Goal: Task Accomplishment & Management: Use online tool/utility

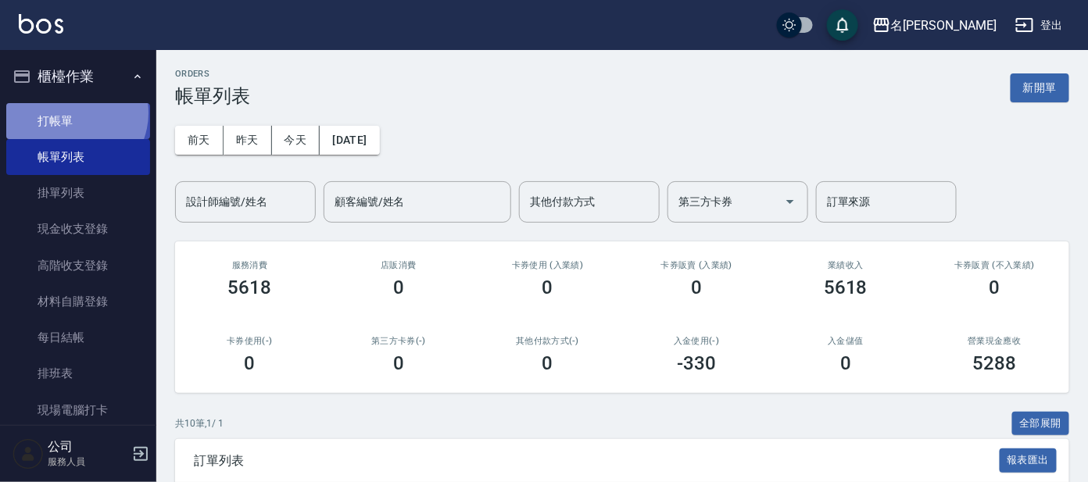
click at [72, 113] on link "打帳單" at bounding box center [78, 121] width 144 height 36
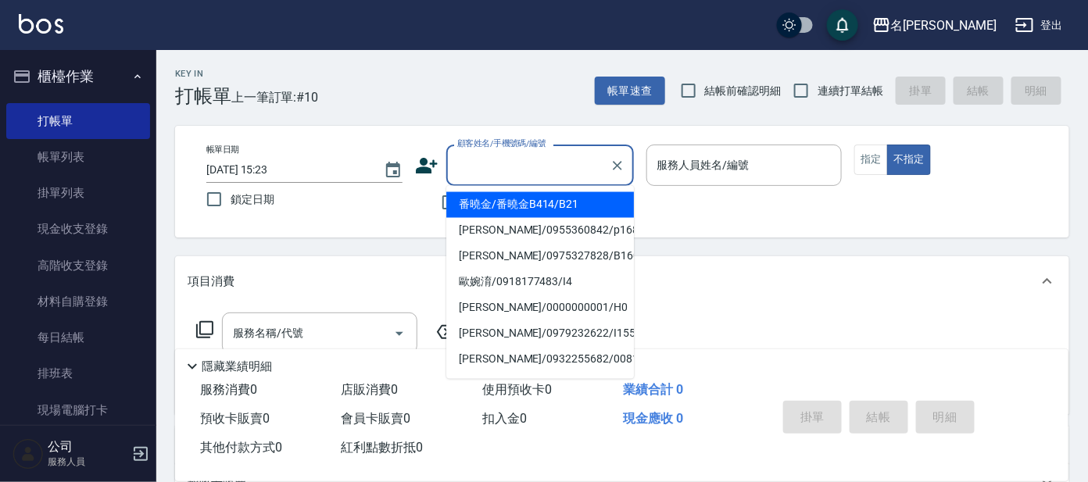
click at [492, 157] on input "顧客姓名/手機號碼/編號" at bounding box center [528, 165] width 150 height 27
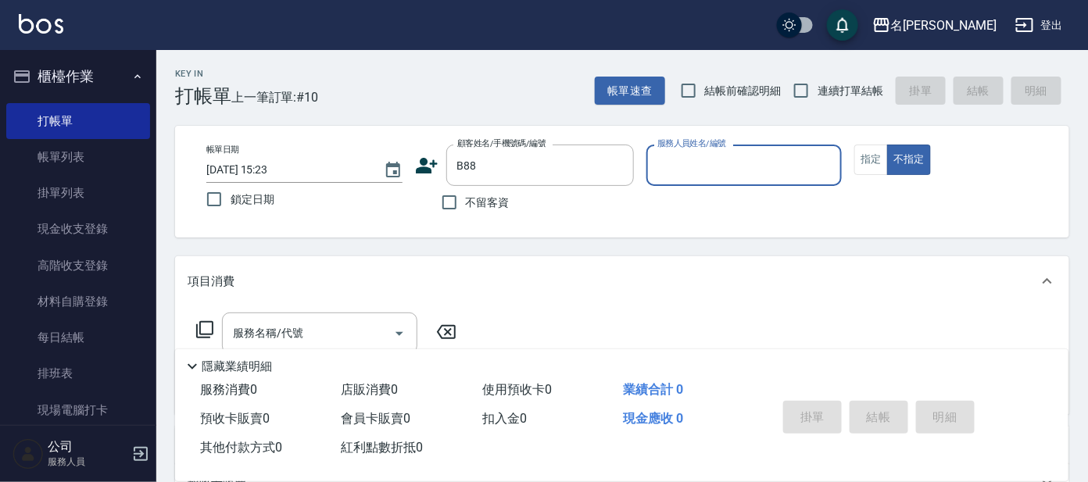
type input "[PERSON_NAME]/0932018841/B88"
type input "美君-2"
click at [877, 165] on button "指定" at bounding box center [871, 160] width 34 height 30
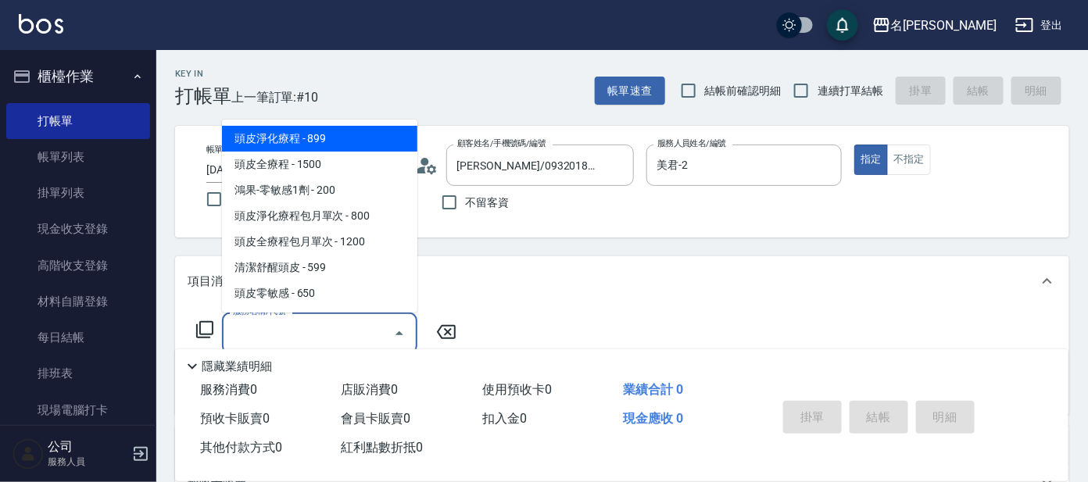
click at [329, 339] on input "服務名稱/代號" at bounding box center [308, 333] width 158 height 27
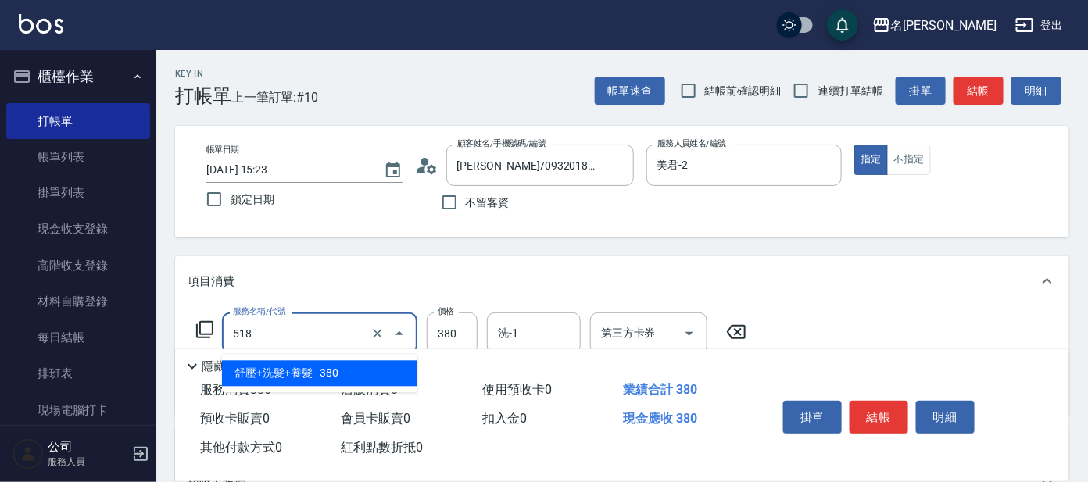
drag, startPoint x: 329, startPoint y: 331, endPoint x: 320, endPoint y: 366, distance: 36.4
click at [327, 332] on input "518" at bounding box center [298, 333] width 138 height 27
click at [320, 367] on span "舒壓+洗髮+養髮 - 380" at bounding box center [319, 374] width 195 height 26
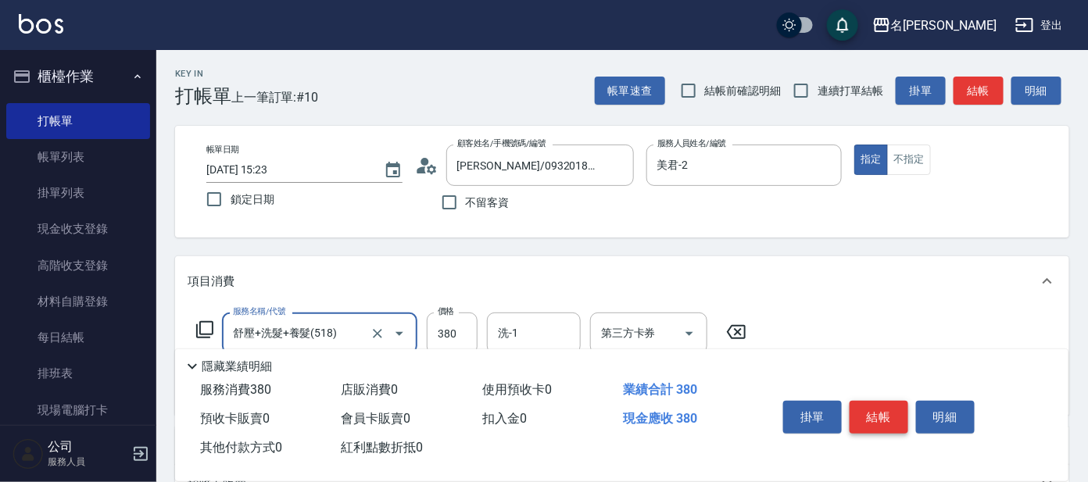
type input "舒壓+洗髮+養髮(518)"
click at [879, 414] on button "結帳" at bounding box center [879, 417] width 59 height 33
